Goal: Find specific page/section: Find specific page/section

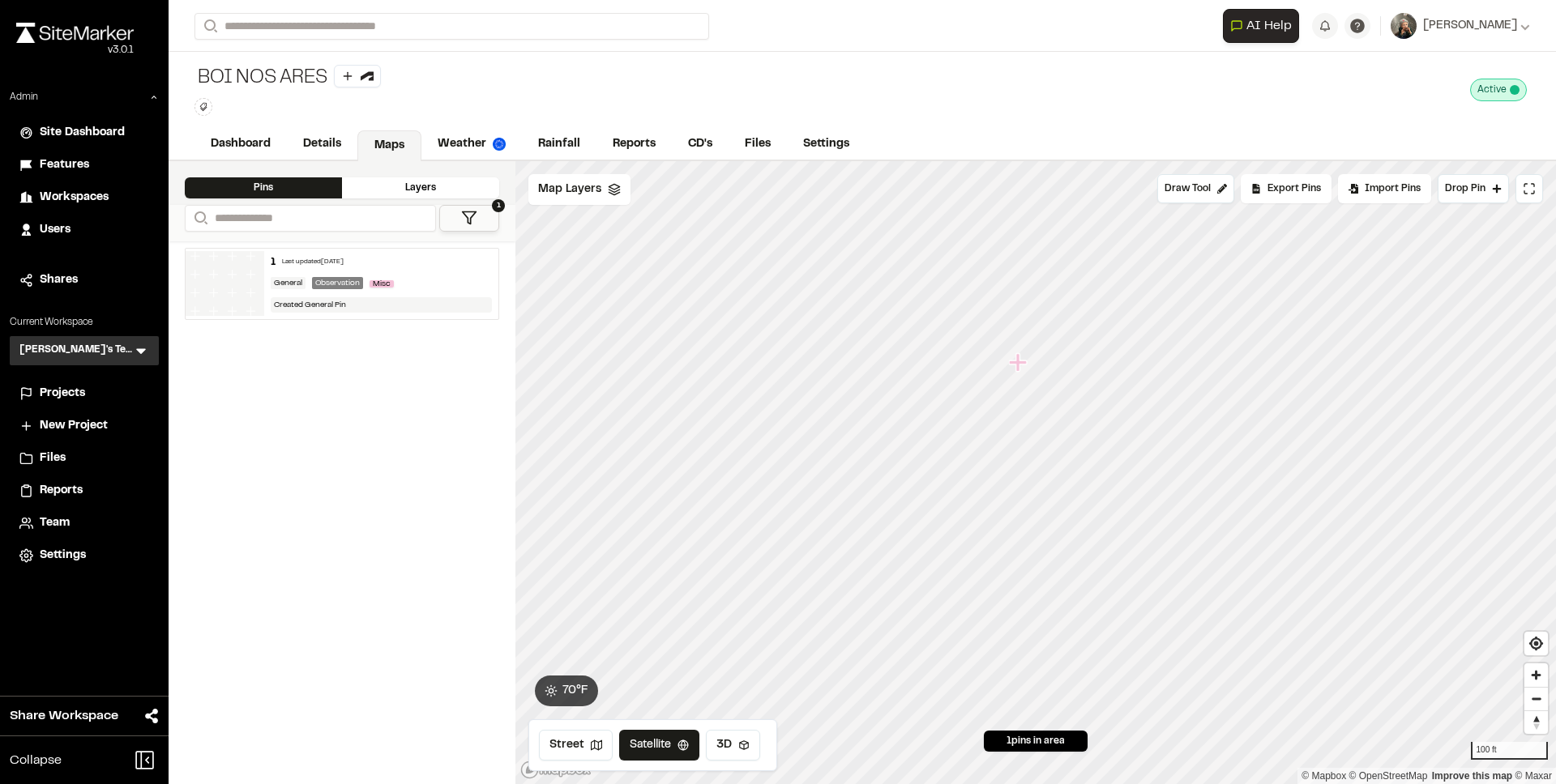
click at [139, 353] on icon at bounding box center [141, 352] width 10 height 6
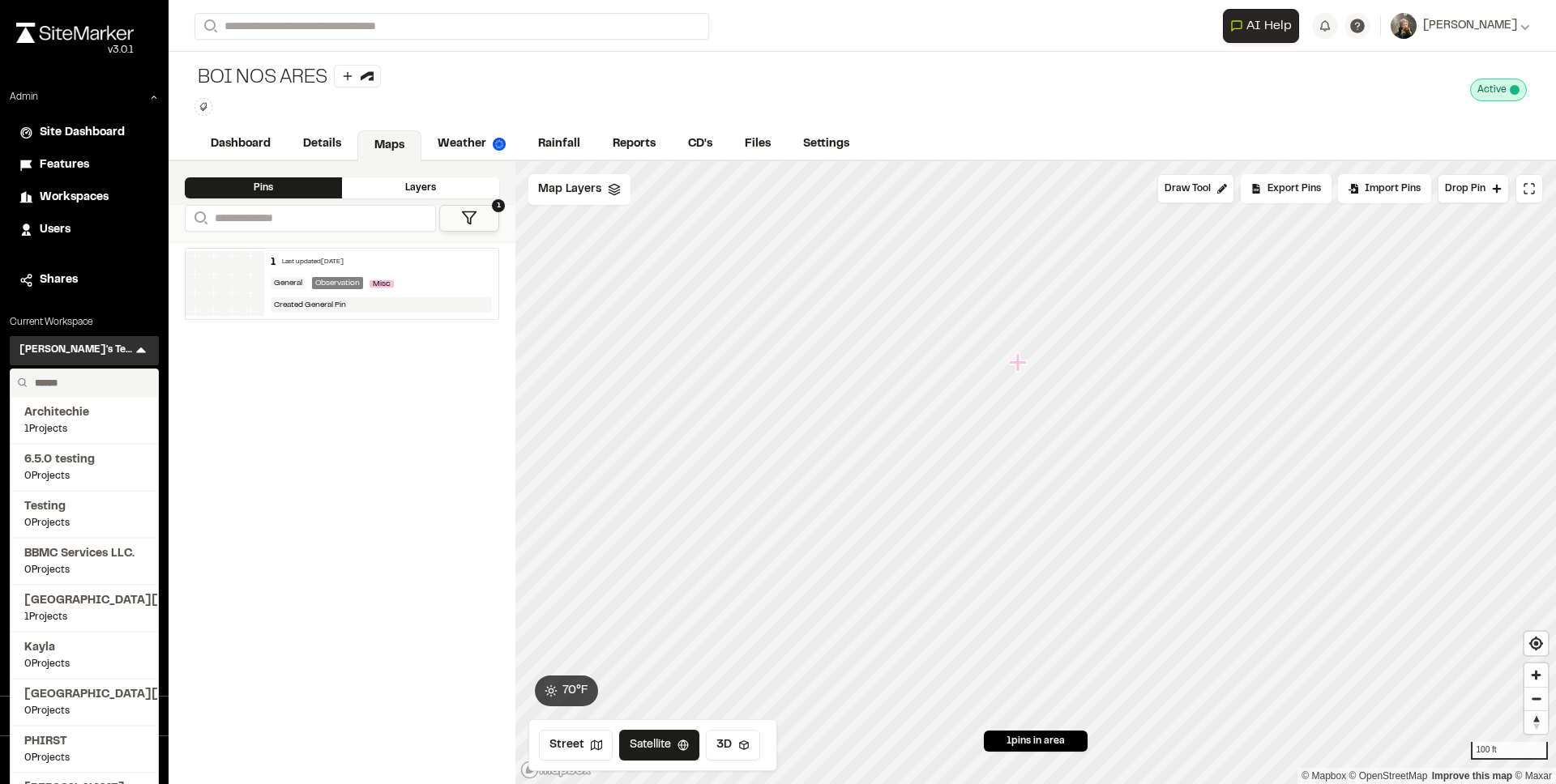
click at [91, 380] on input "text" at bounding box center [90, 383] width 123 height 27
type input "******"
click at [85, 465] on span "Kimley Horn Florida" at bounding box center [84, 460] width 120 height 18
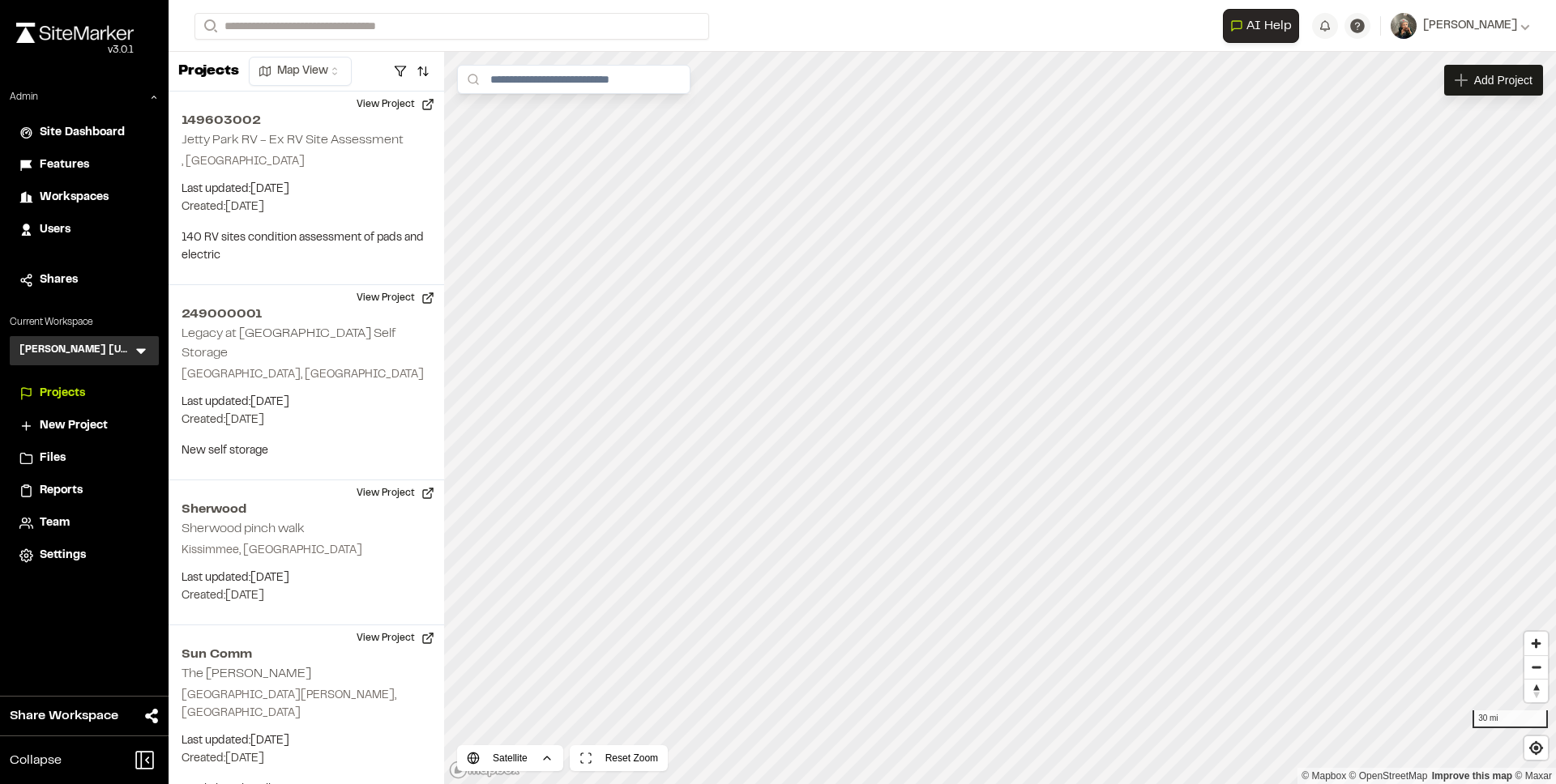
click at [70, 517] on div "Team" at bounding box center [95, 523] width 109 height 18
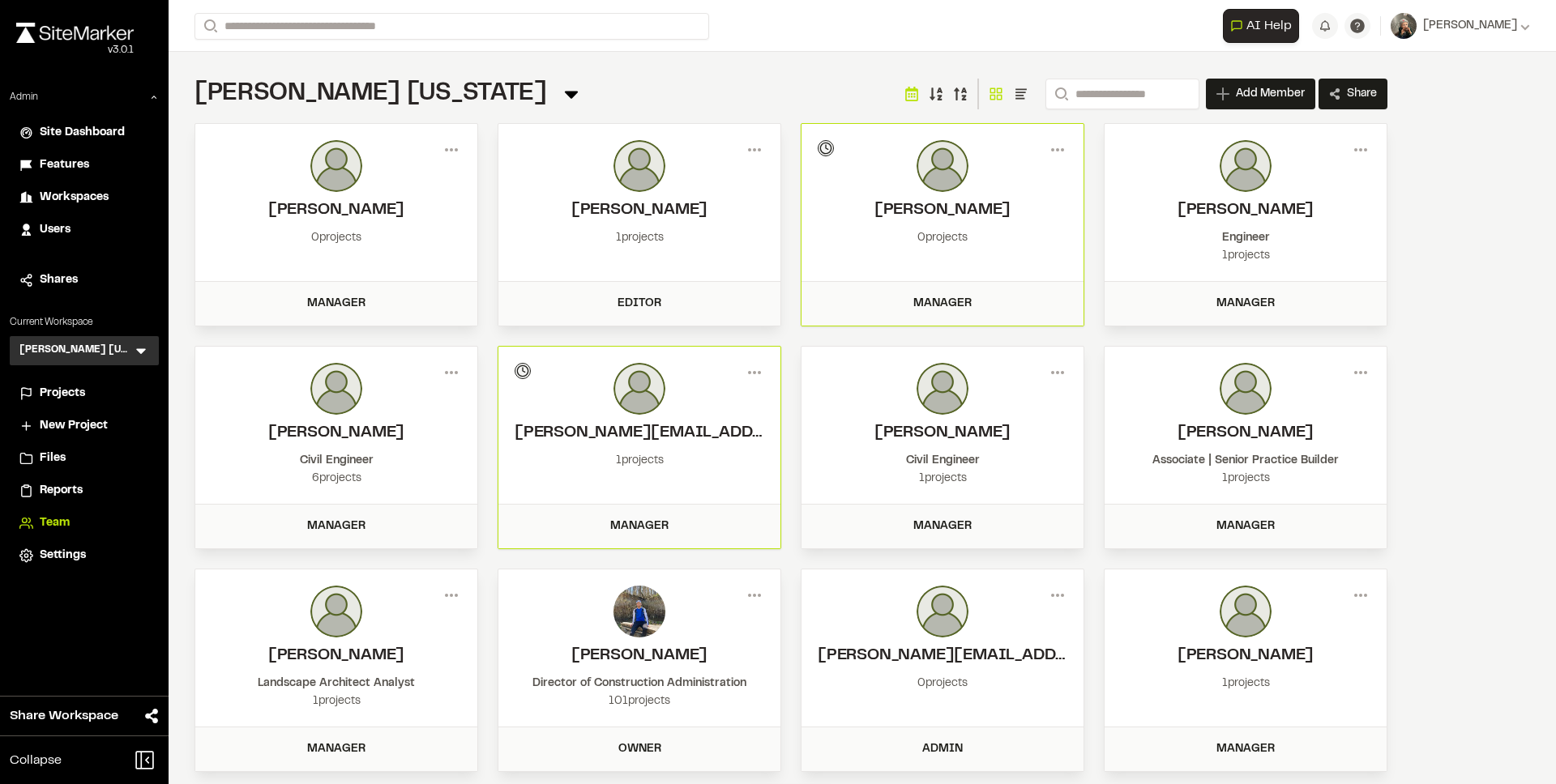
click at [145, 348] on icon at bounding box center [140, 351] width 17 height 17
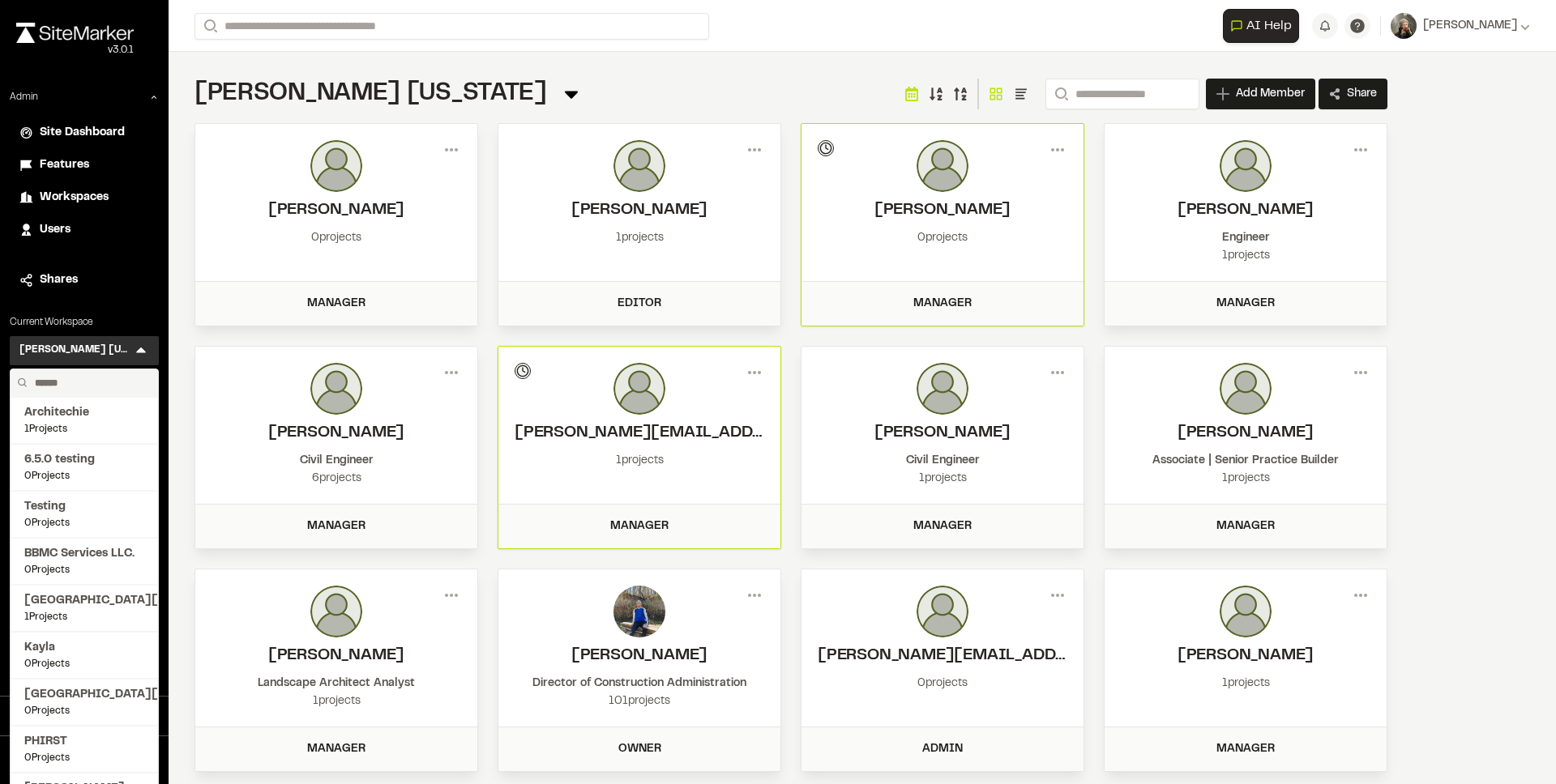
click at [75, 387] on input "text" at bounding box center [90, 383] width 123 height 27
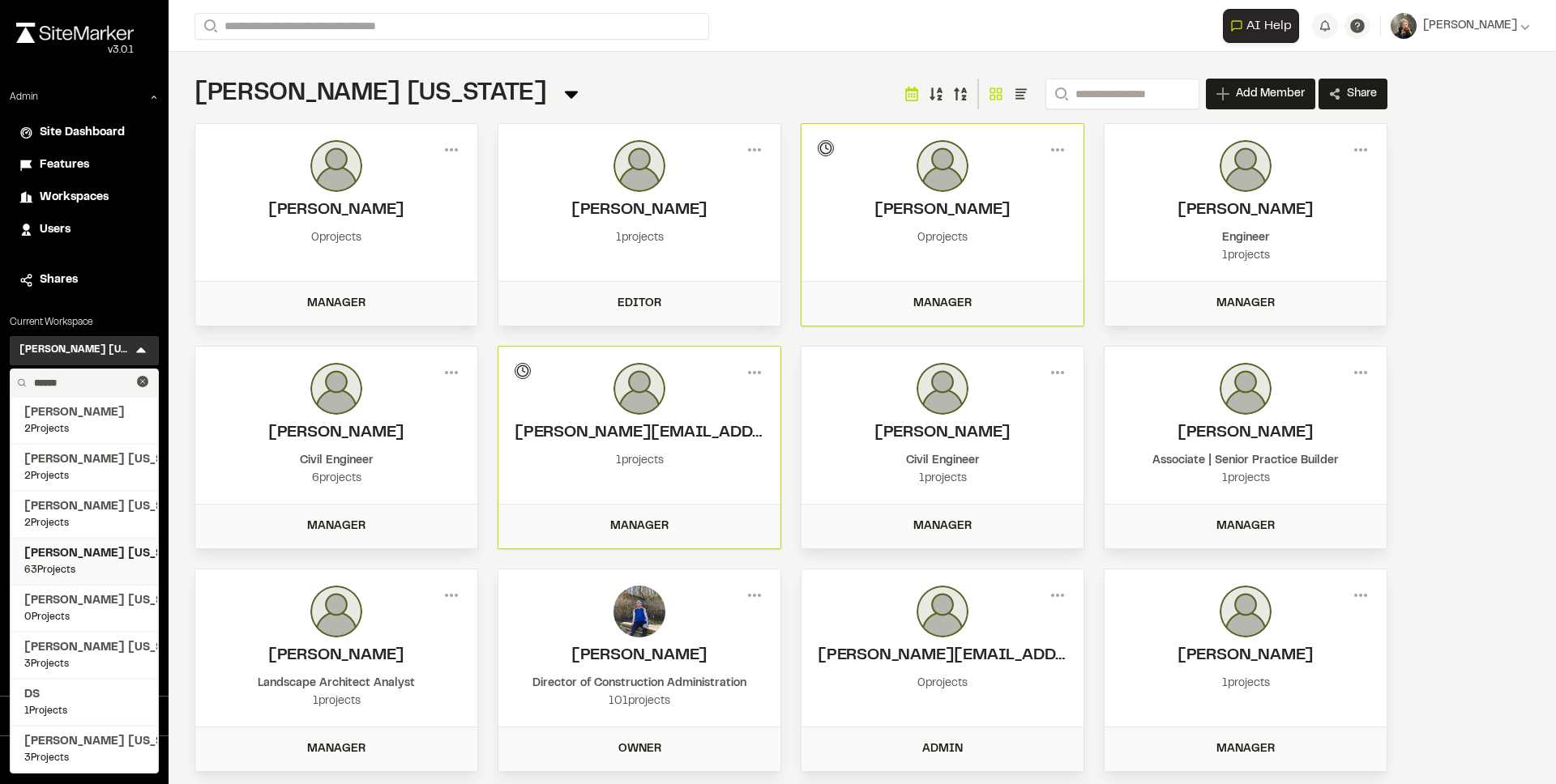
type input "******"
click at [89, 565] on span "63 Projects" at bounding box center [84, 570] width 120 height 15
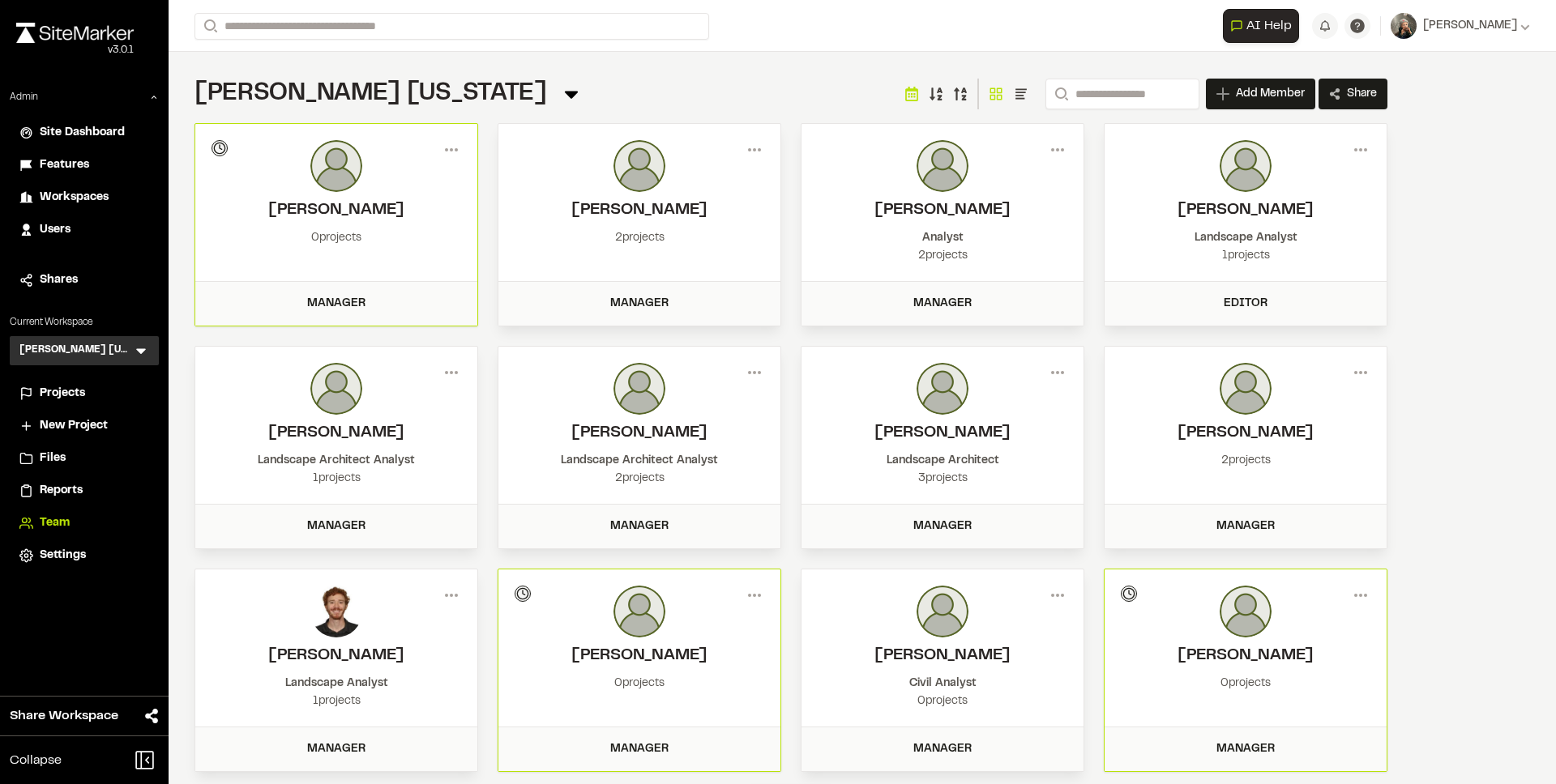
scroll to position [68, 0]
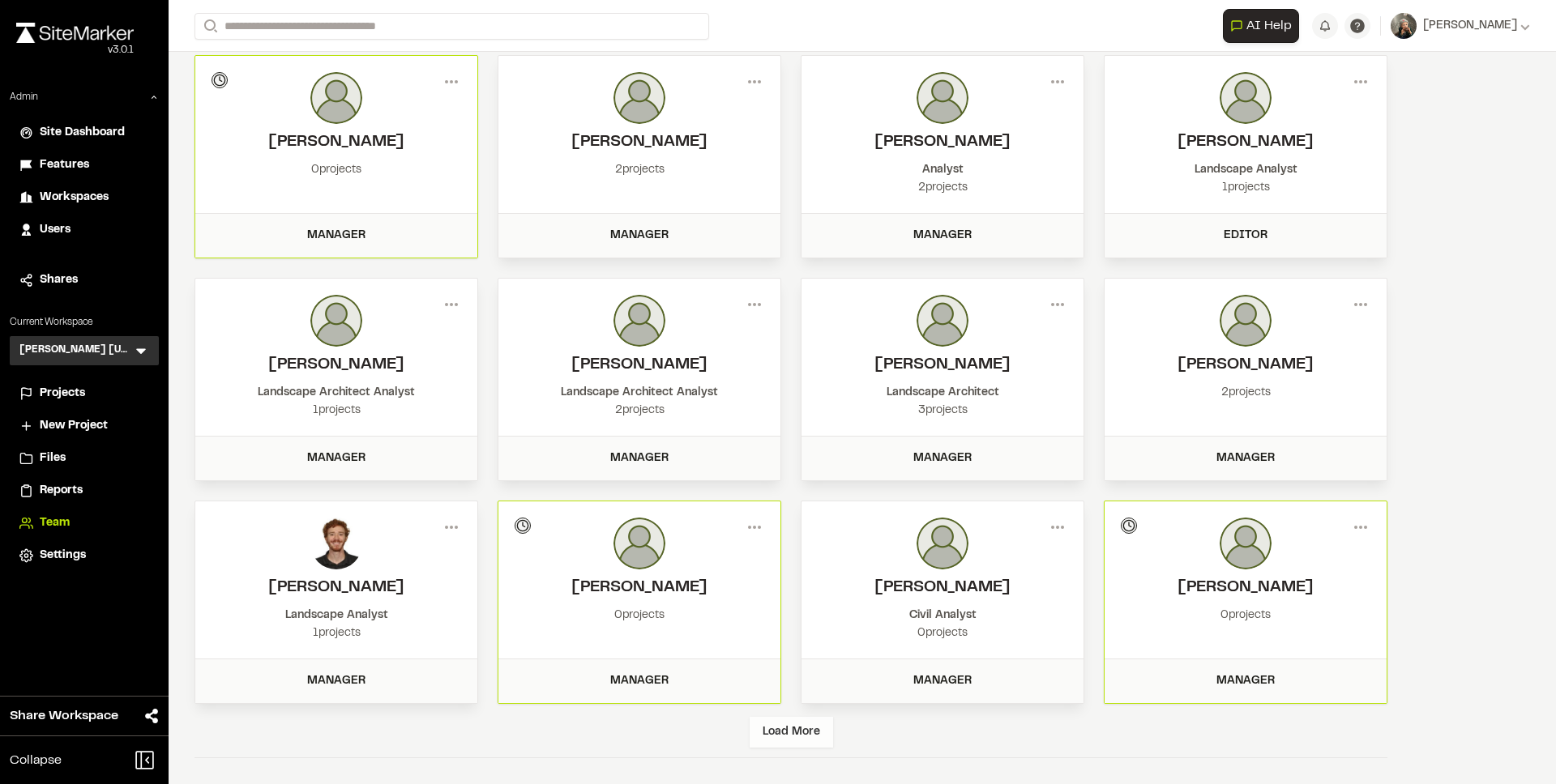
click at [792, 727] on div "Load More" at bounding box center [791, 732] width 84 height 31
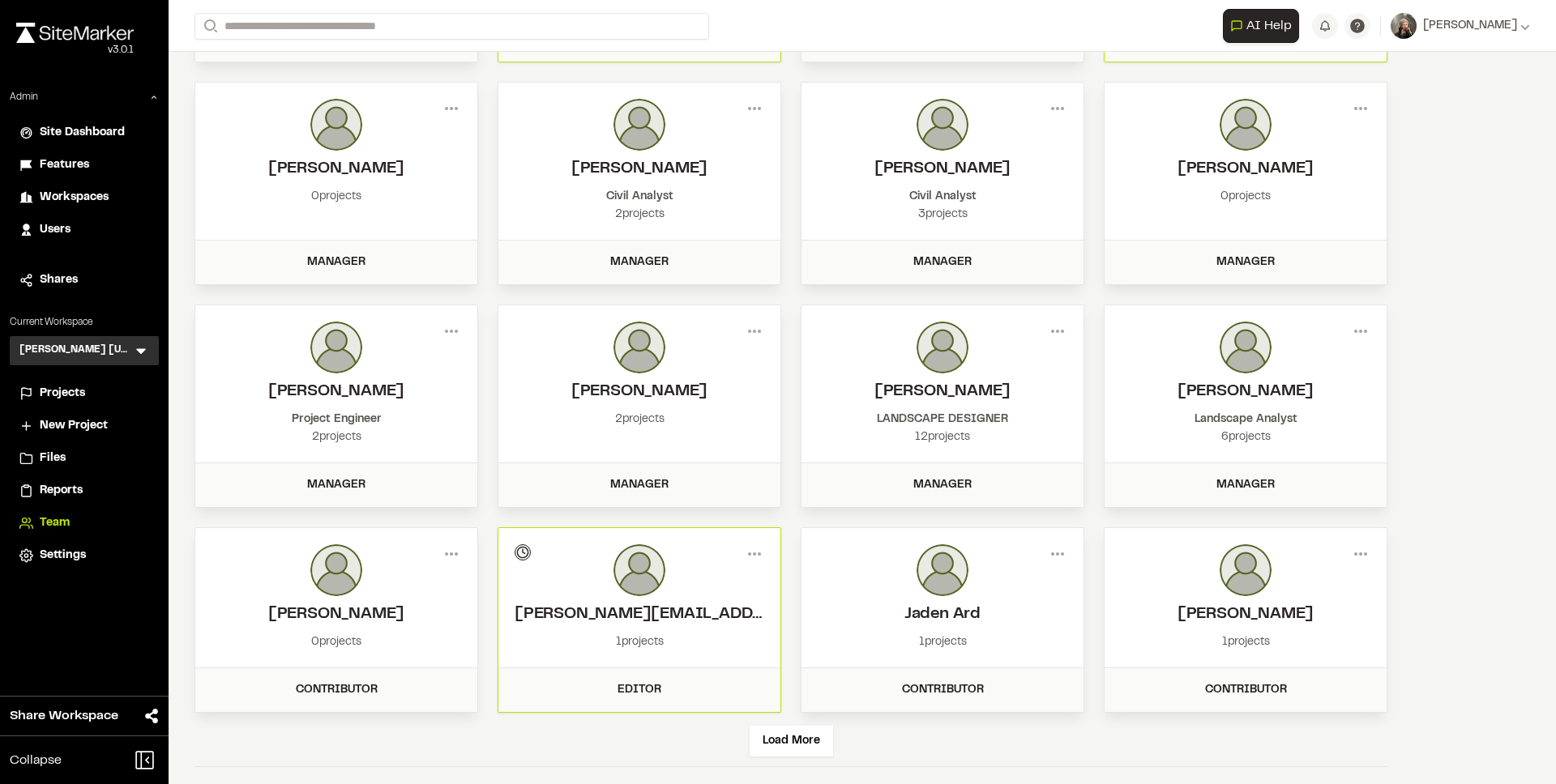
scroll to position [719, 0]
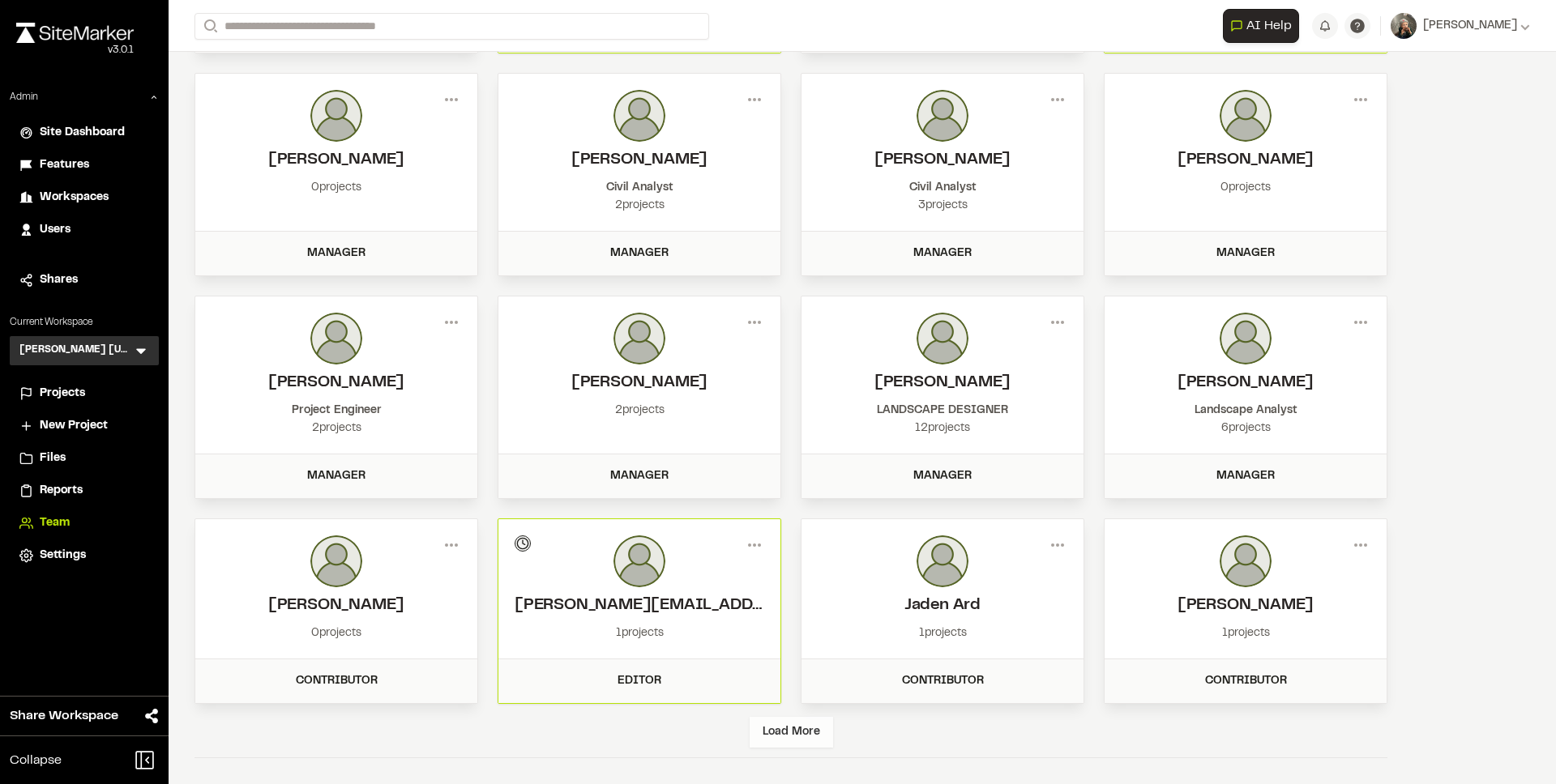
click at [795, 741] on div "Load More" at bounding box center [791, 732] width 84 height 31
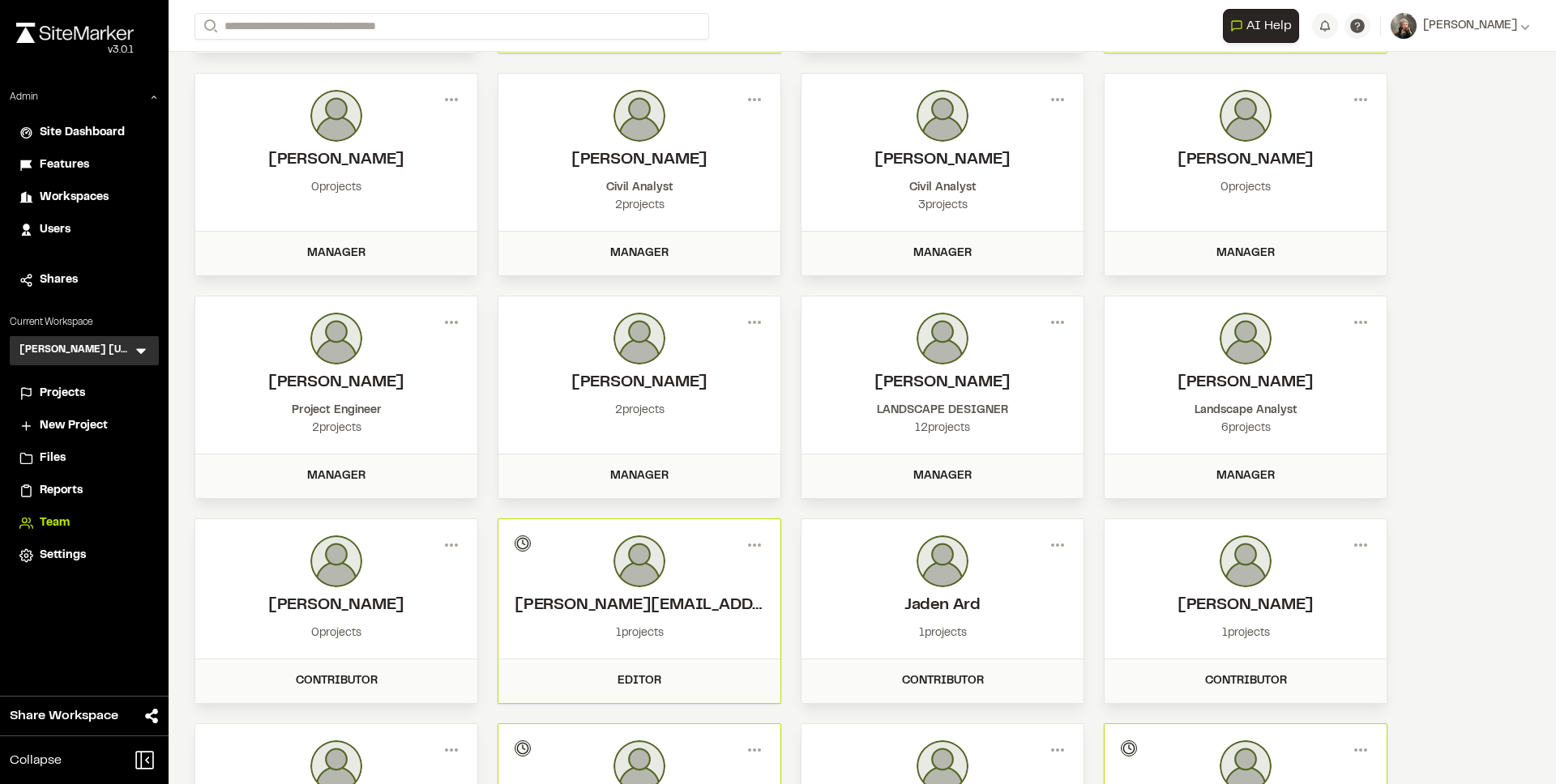
scroll to position [1368, 0]
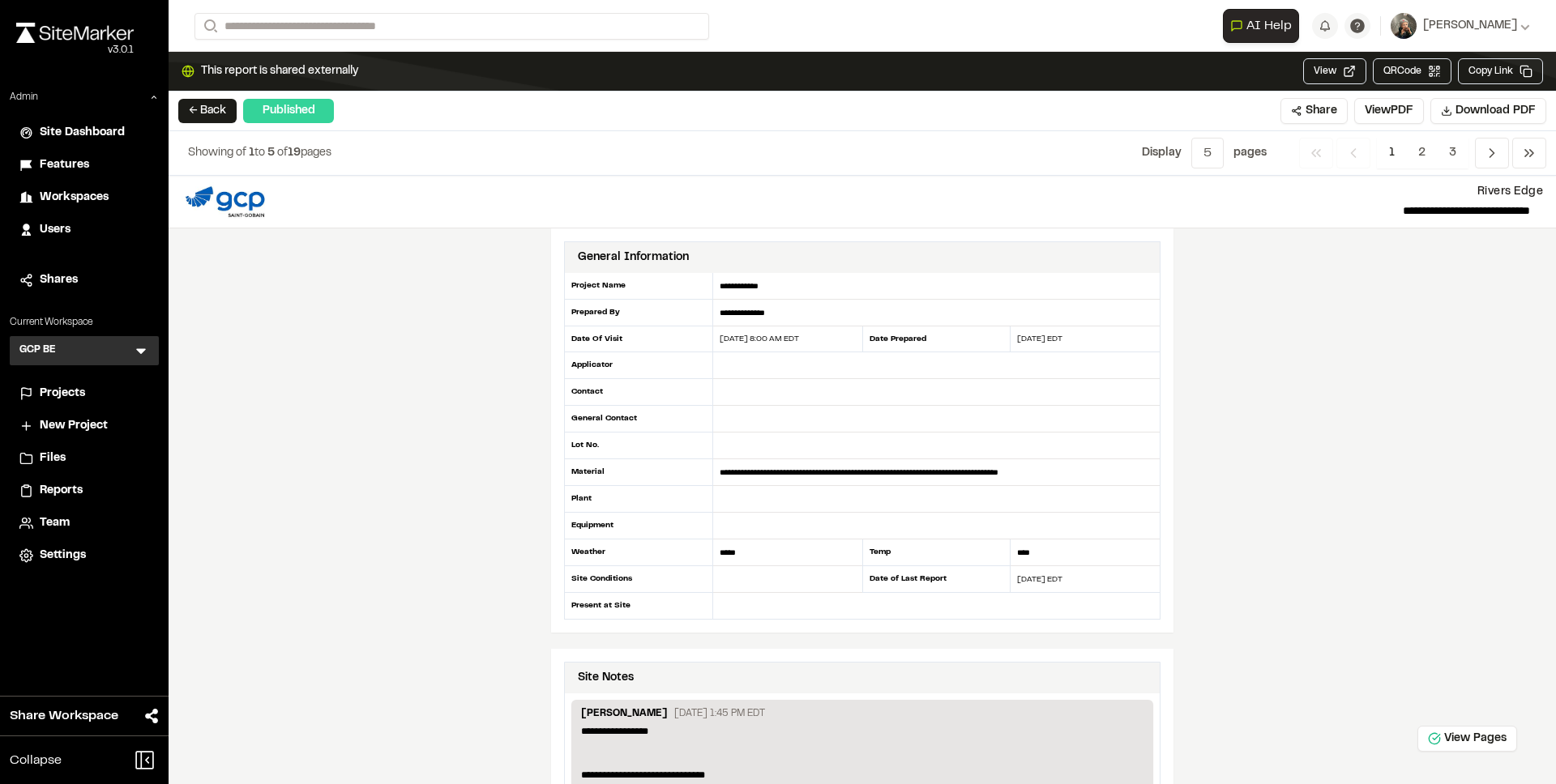
click at [144, 353] on icon at bounding box center [140, 351] width 17 height 17
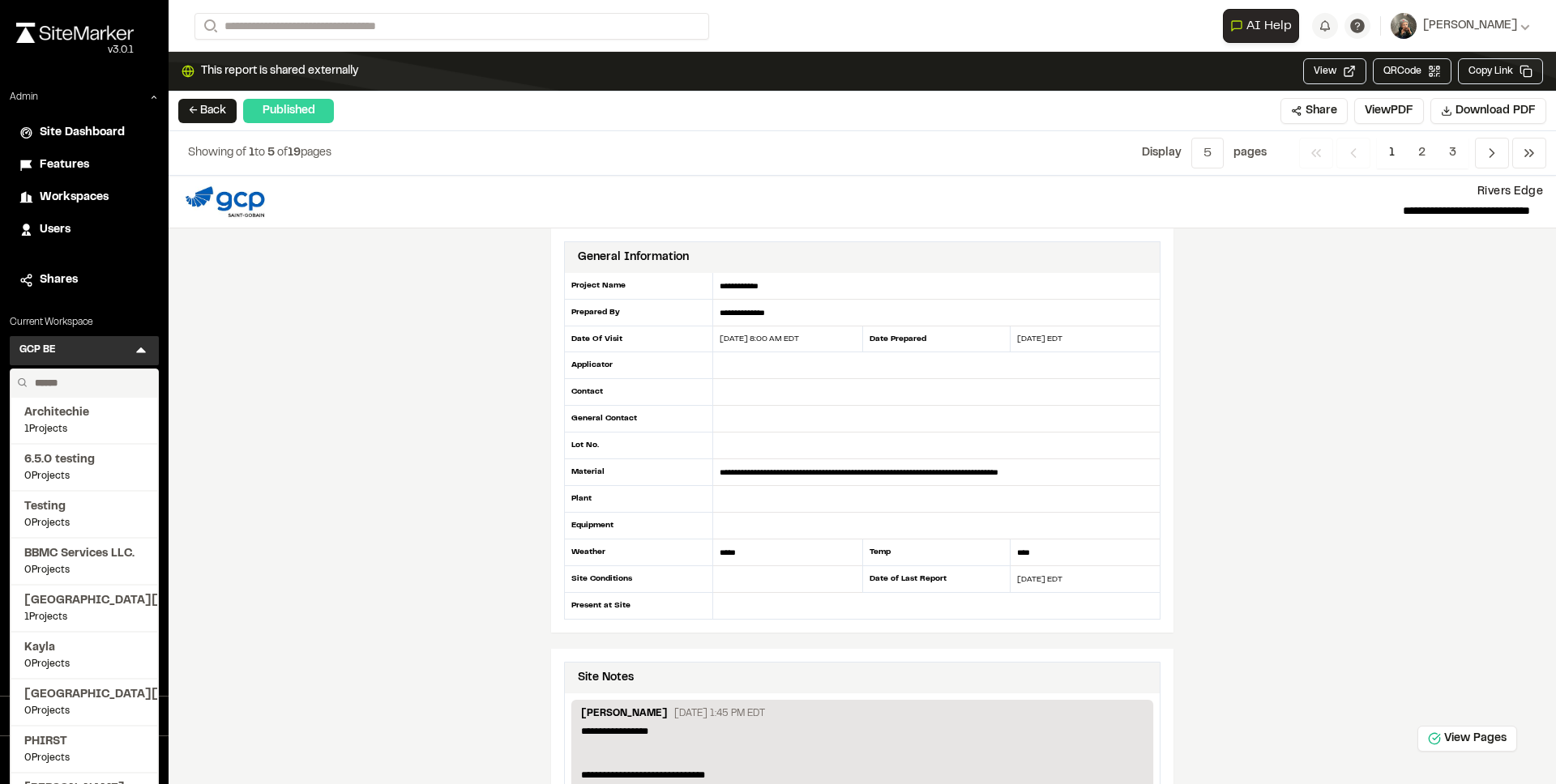
click at [88, 384] on input "text" at bounding box center [90, 383] width 123 height 27
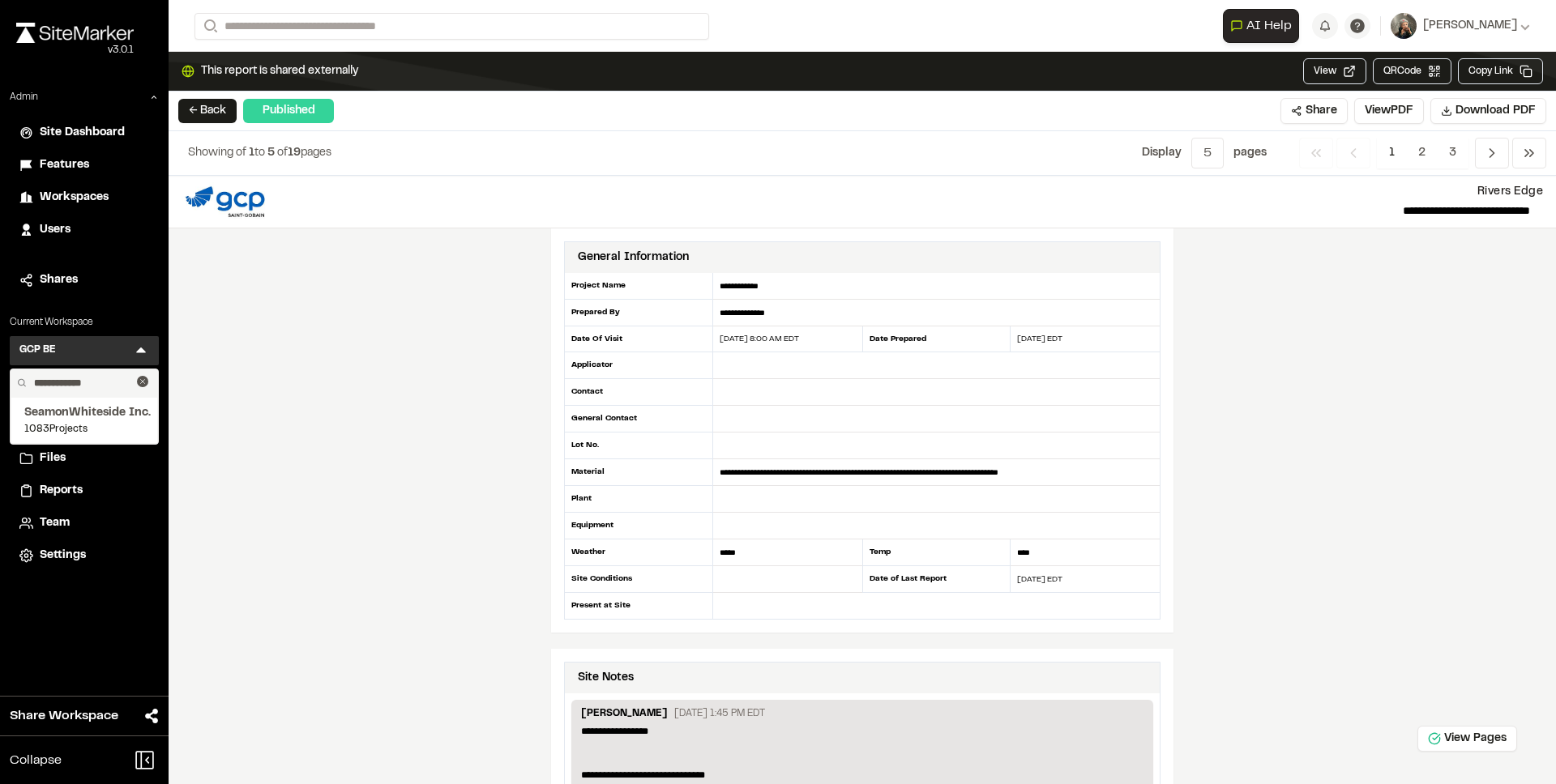
type input "**********"
click at [57, 410] on span "SeamonWhiteside Inc." at bounding box center [84, 413] width 120 height 18
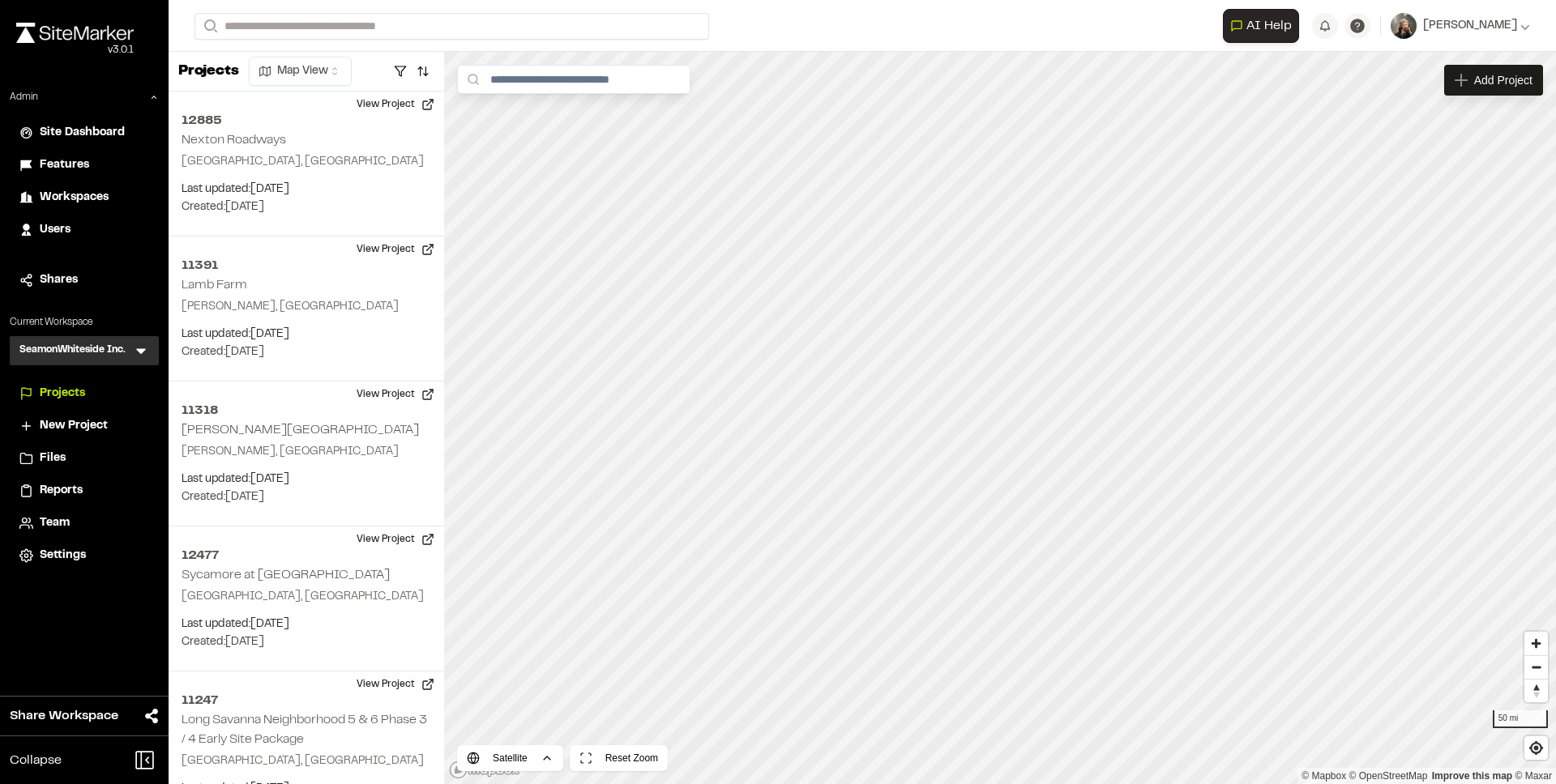
click at [54, 517] on span "Team" at bounding box center [55, 523] width 30 height 18
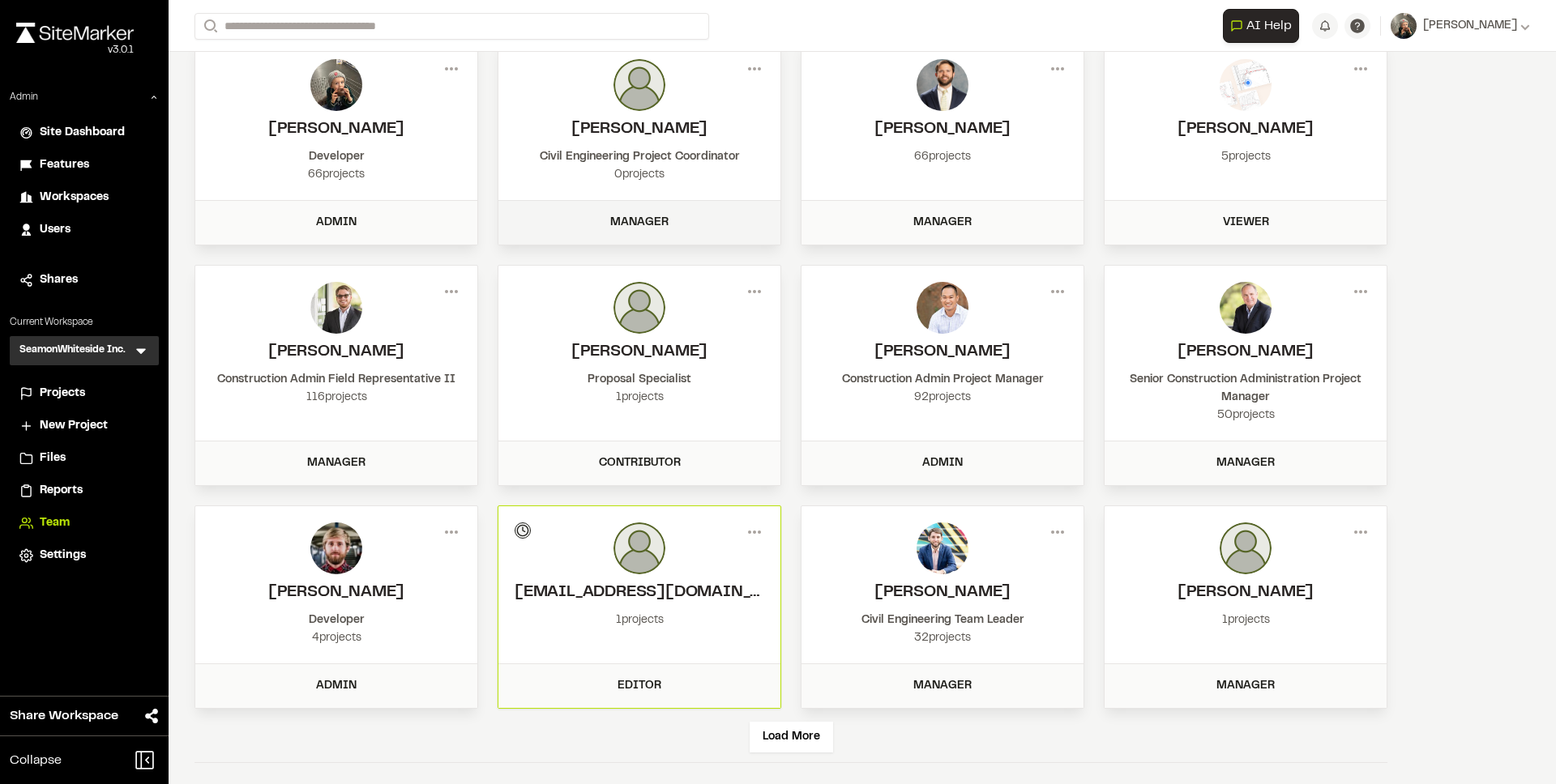
scroll to position [86, 0]
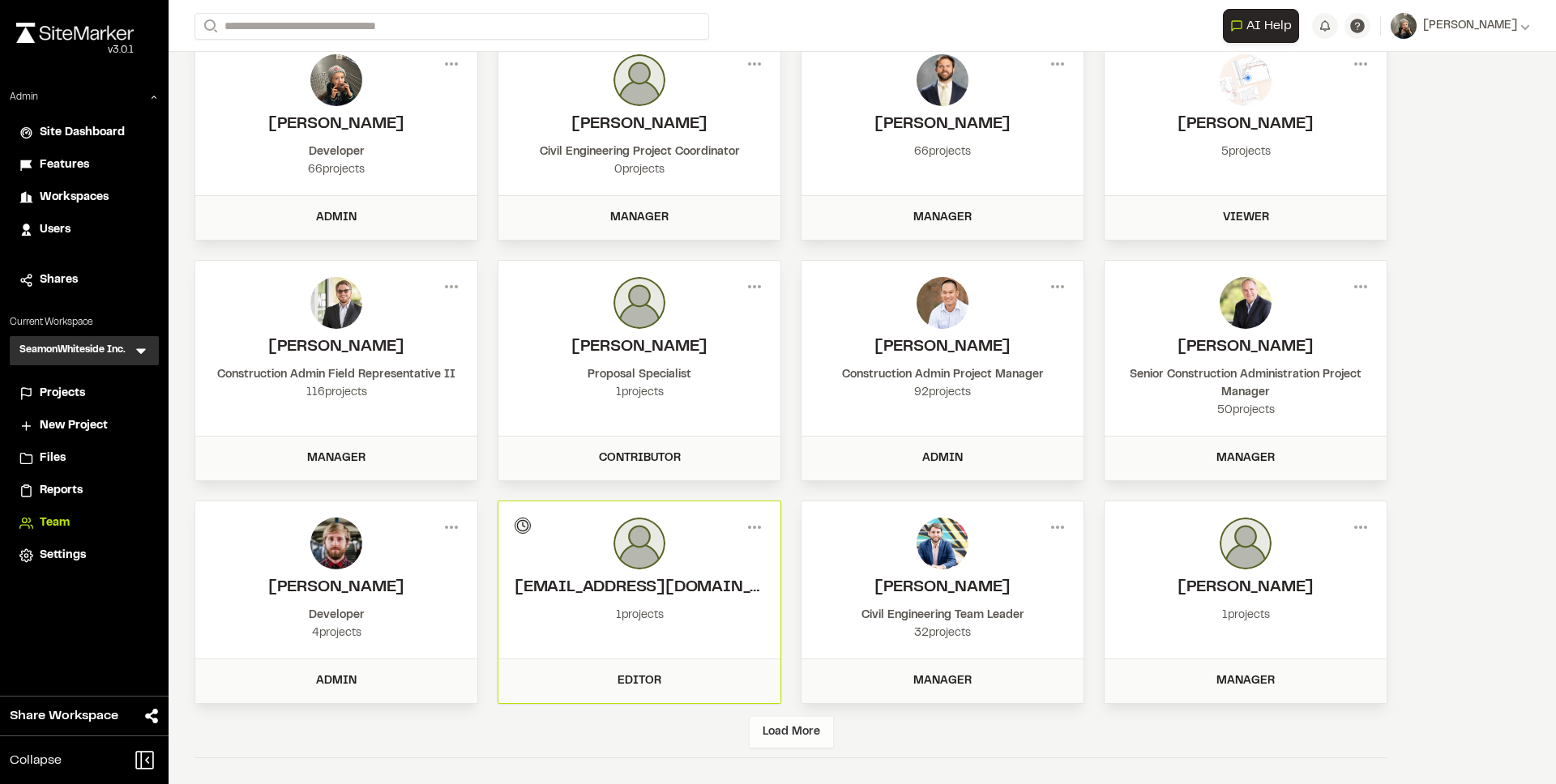
click at [794, 723] on div "Load More" at bounding box center [791, 732] width 84 height 31
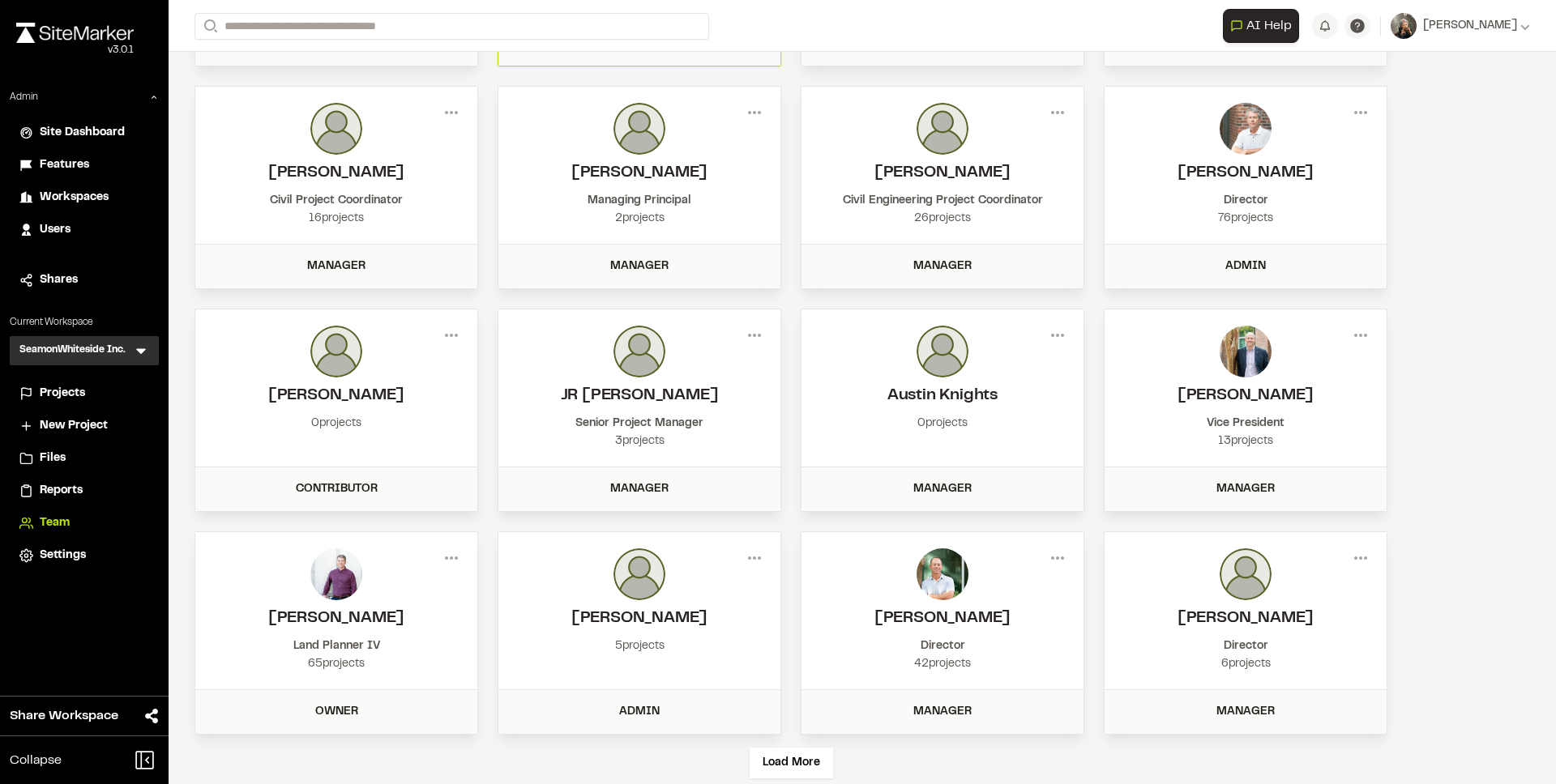
scroll to position [754, 0]
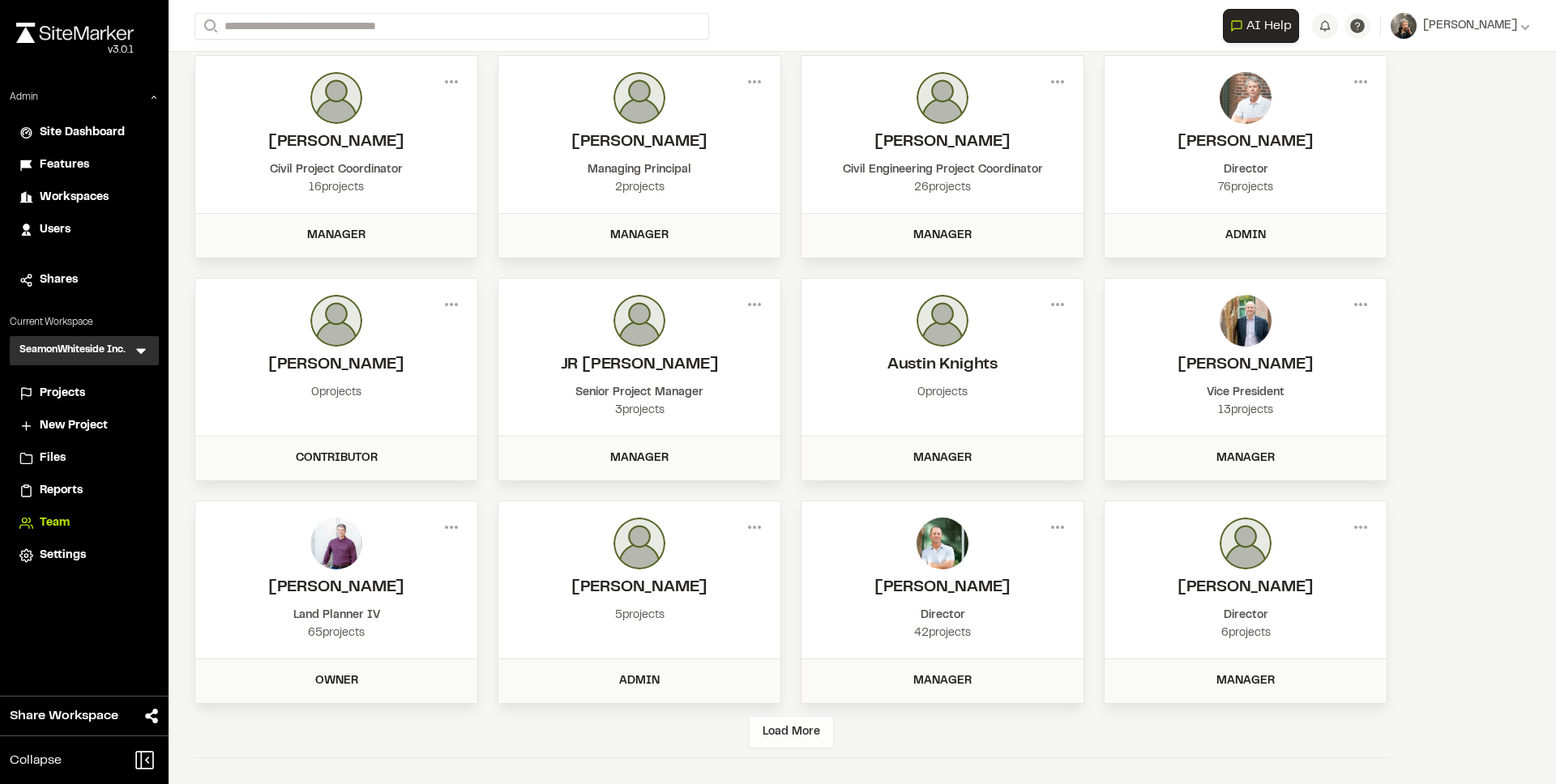
click at [792, 741] on div "Load More" at bounding box center [791, 732] width 84 height 31
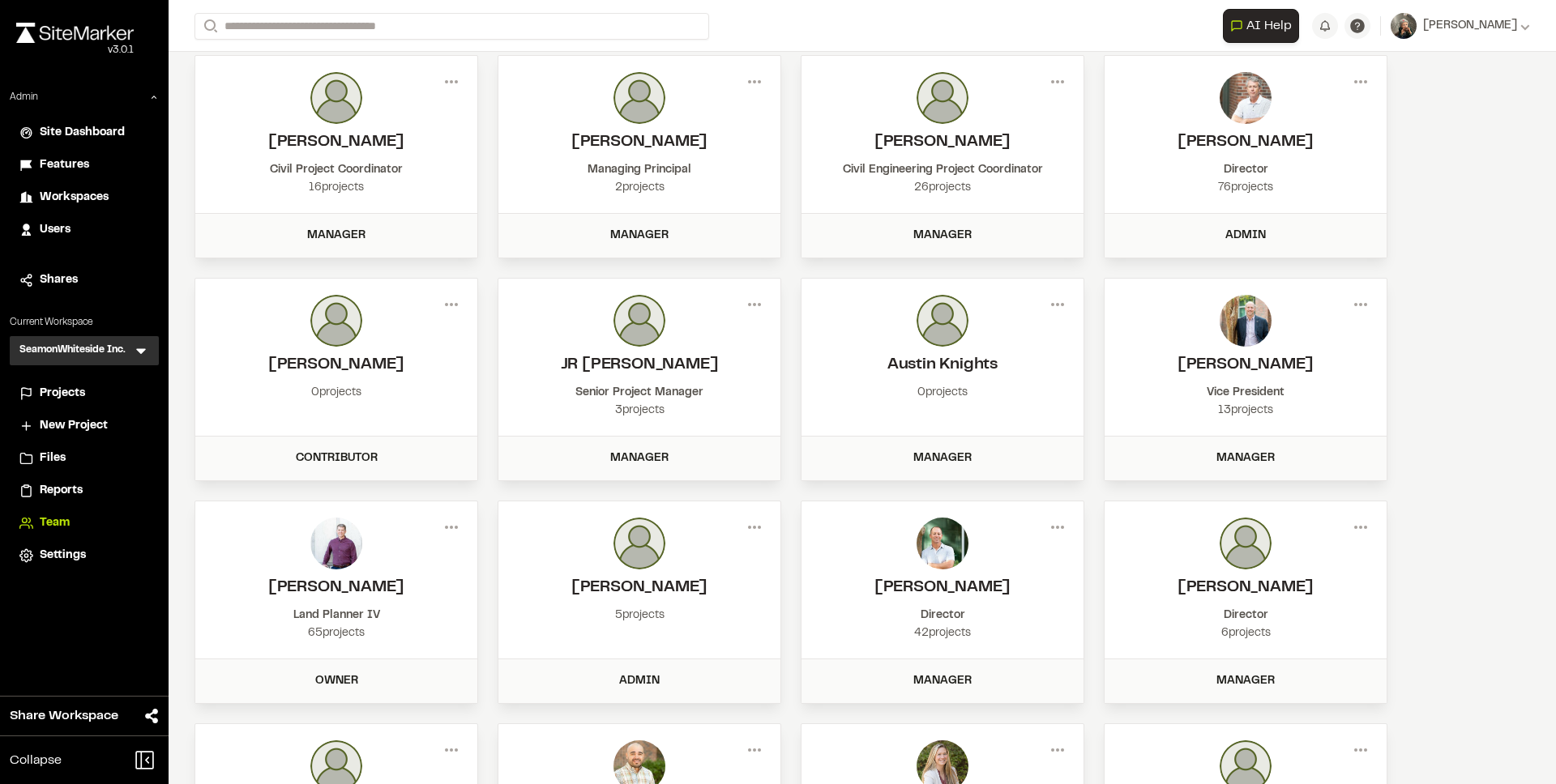
scroll to position [1439, 0]
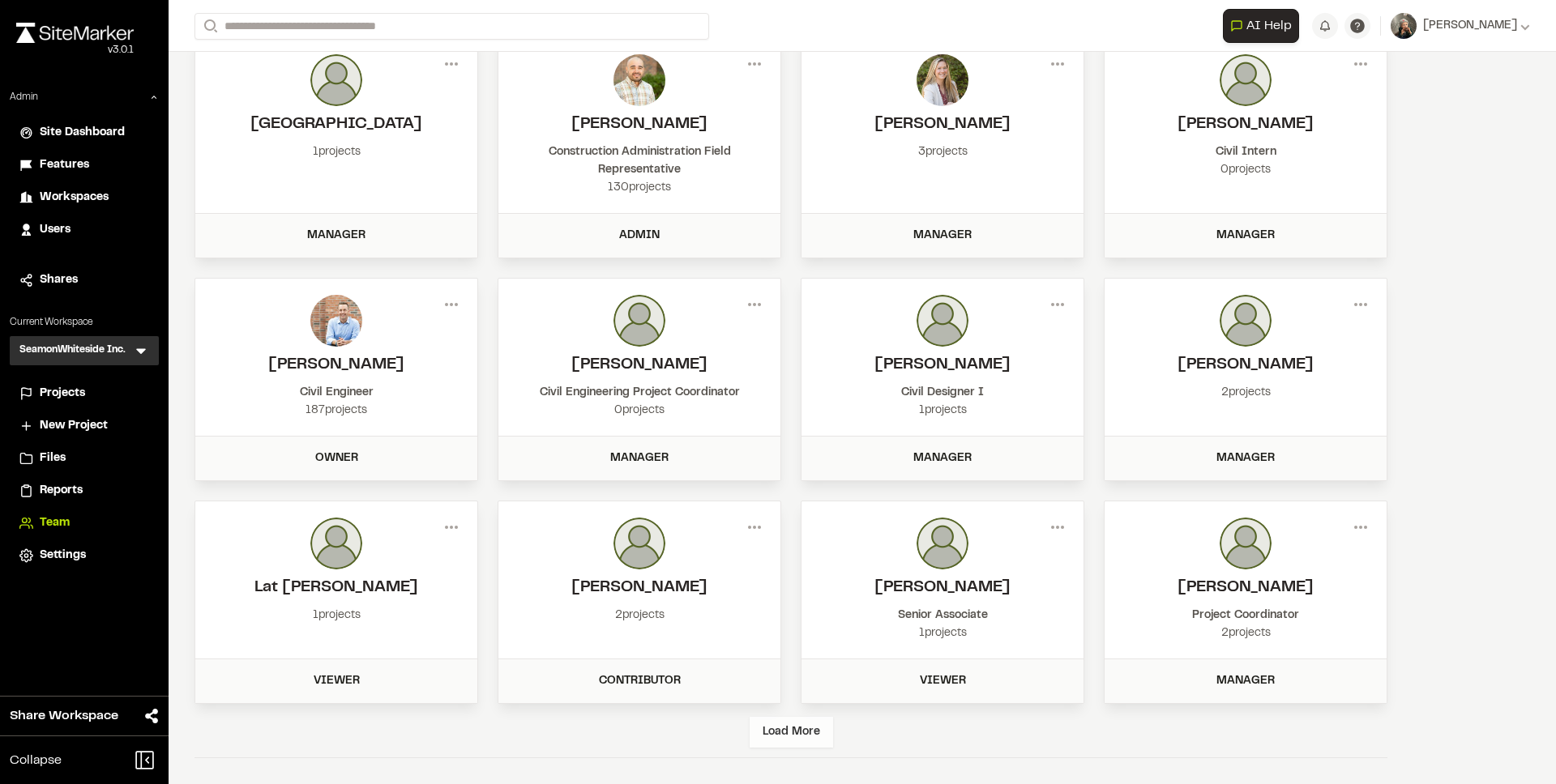
click at [787, 727] on div "Load More" at bounding box center [791, 732] width 84 height 31
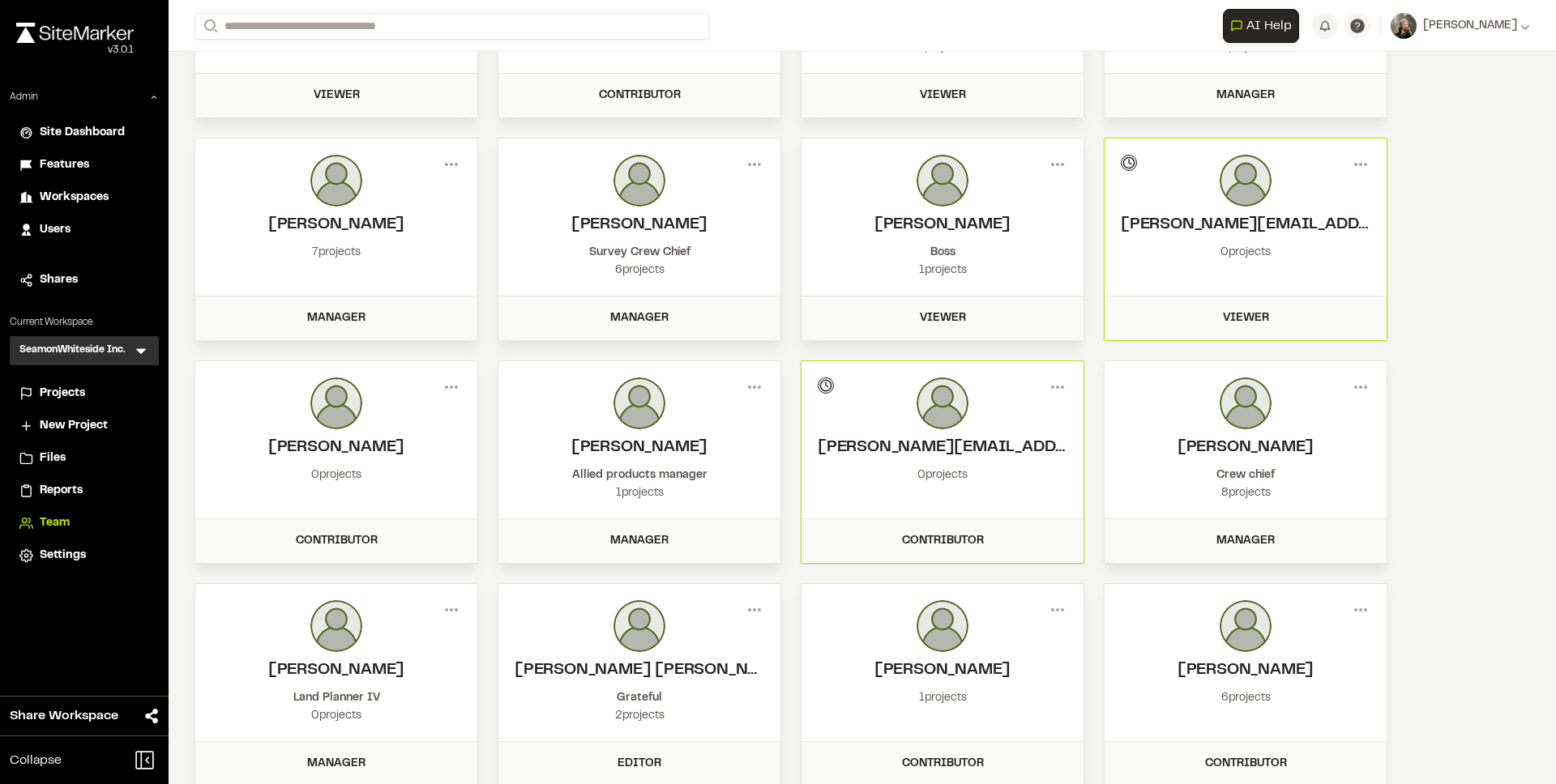
scroll to position [2108, 0]
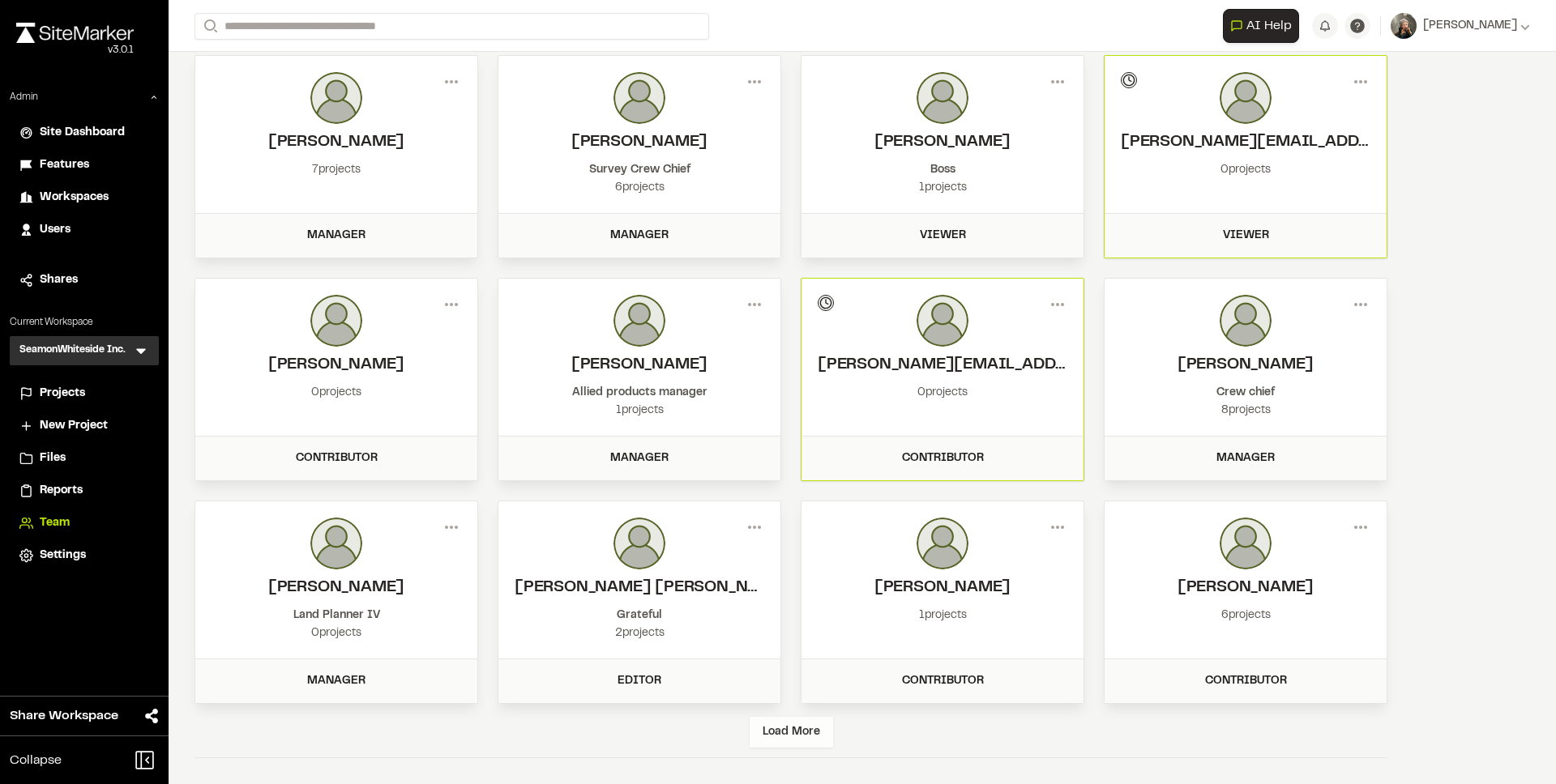
click at [791, 742] on div "Load More" at bounding box center [791, 732] width 84 height 31
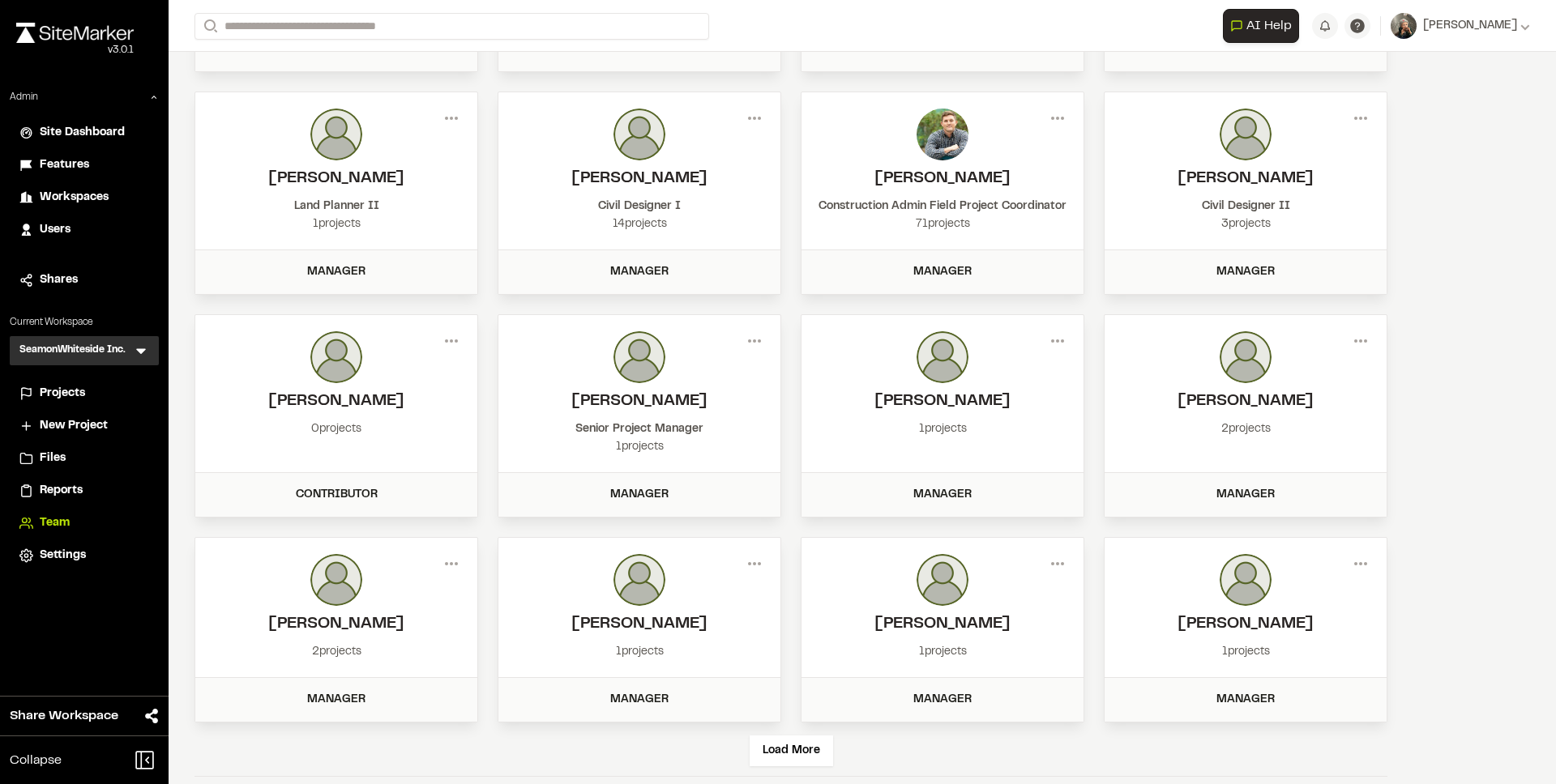
scroll to position [2758, 0]
